Goal: Information Seeking & Learning: Learn about a topic

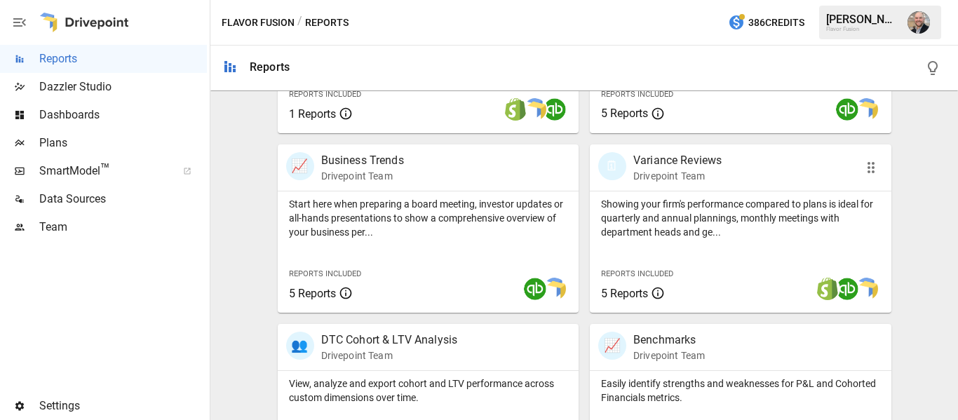
scroll to position [421, 0]
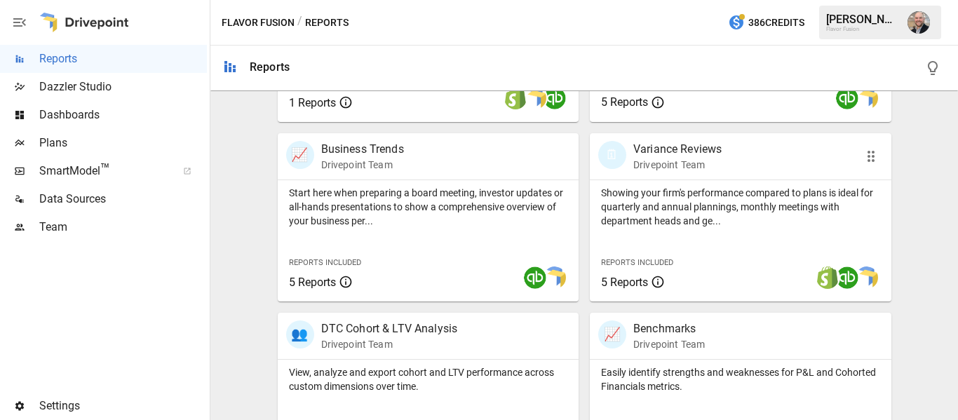
click at [721, 156] on div "🗓 Variance Reviews Drivepoint Team" at bounding box center [717, 156] width 237 height 31
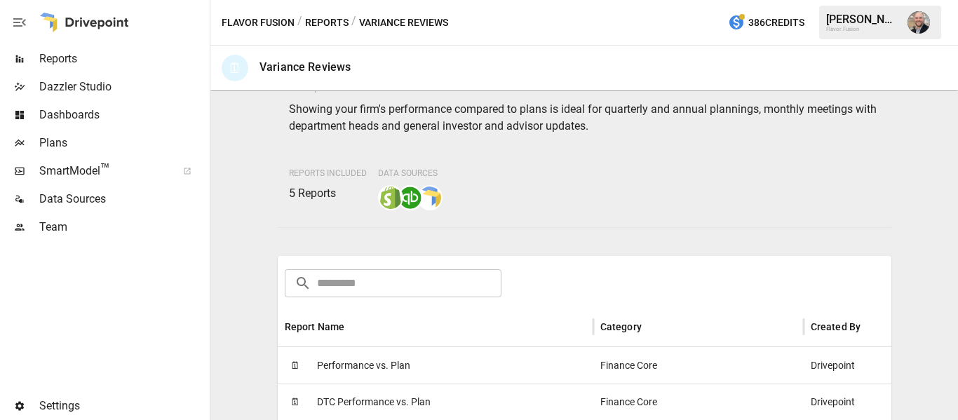
scroll to position [140, 0]
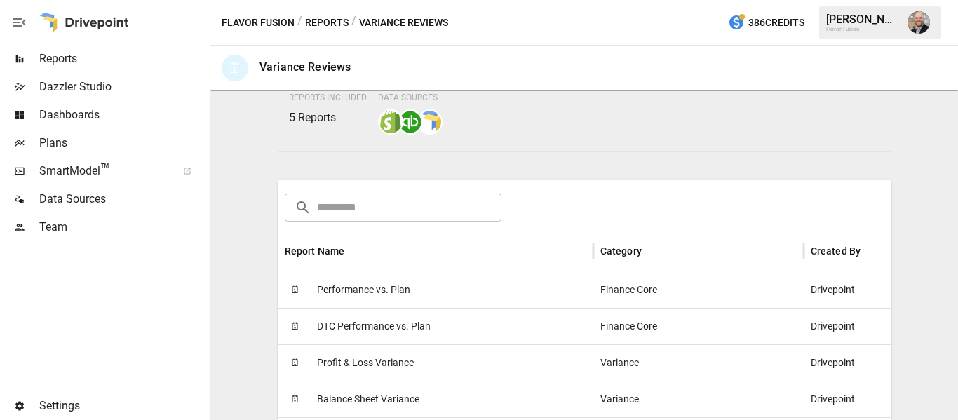
click at [366, 289] on span "Performance vs. Plan" at bounding box center [363, 290] width 93 height 36
